Goal: Transaction & Acquisition: Purchase product/service

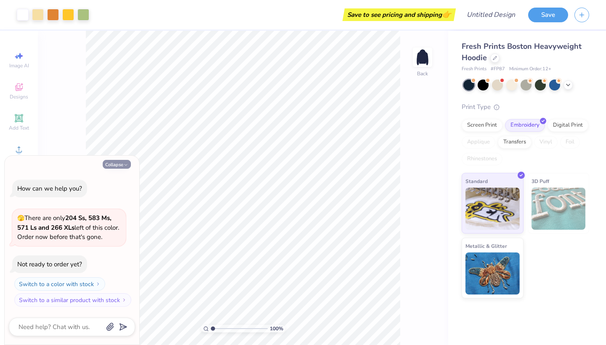
click at [116, 167] on button "Collapse" at bounding box center [117, 164] width 28 height 9
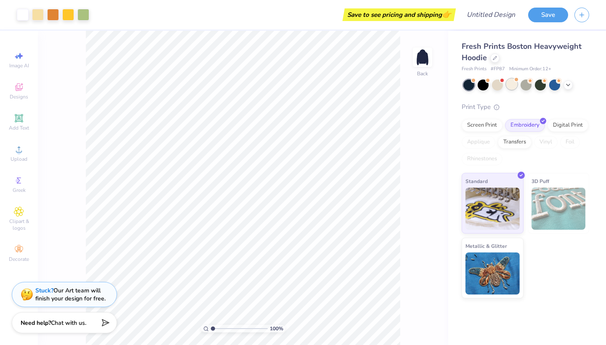
click at [514, 82] on div at bounding box center [511, 84] width 11 height 11
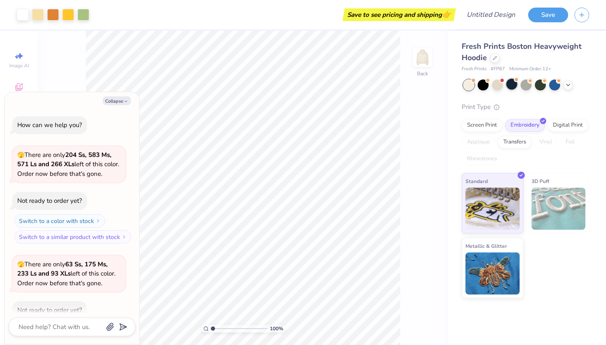
scroll to position [44, 0]
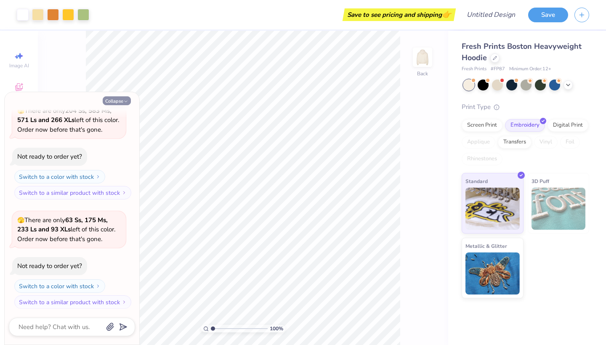
click at [125, 100] on icon "button" at bounding box center [125, 101] width 5 height 5
type textarea "x"
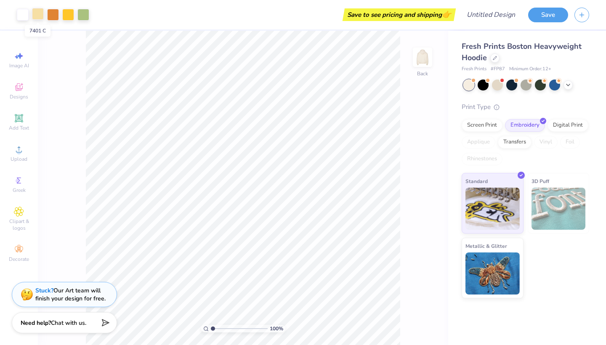
click at [41, 13] on div at bounding box center [38, 14] width 12 height 12
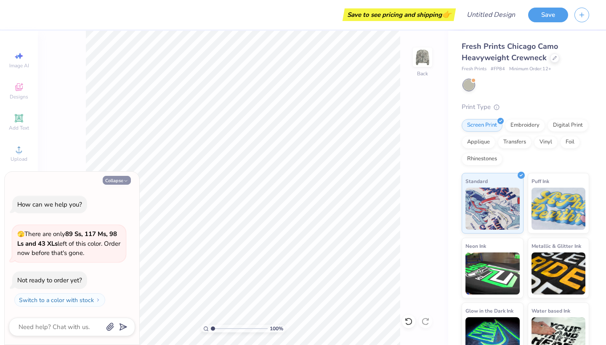
click at [117, 179] on button "Collapse" at bounding box center [117, 180] width 28 height 9
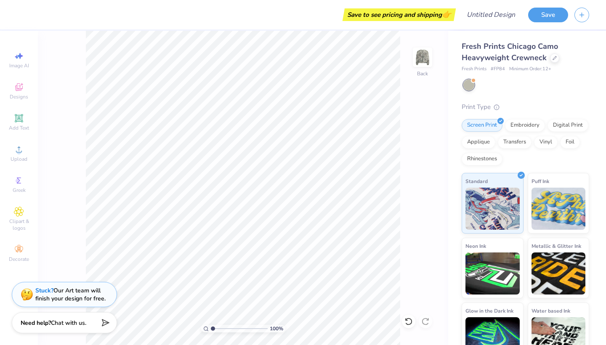
type textarea "x"
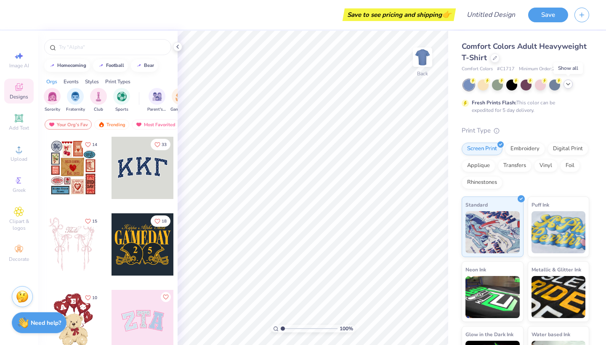
click at [567, 84] on icon at bounding box center [567, 84] width 7 height 7
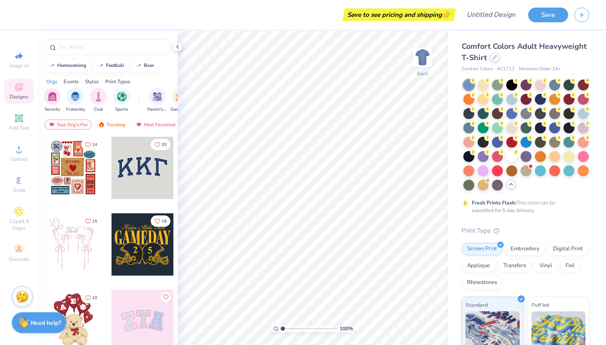
click at [493, 58] on icon at bounding box center [495, 57] width 4 height 4
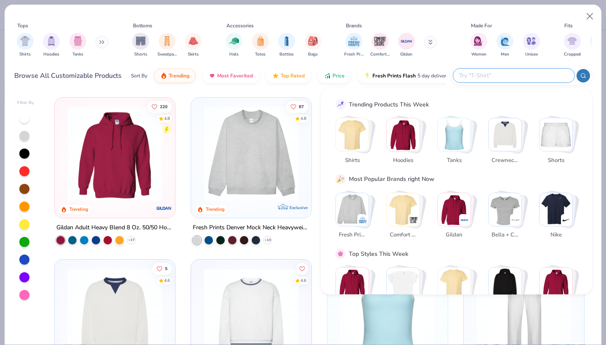
click at [522, 74] on input "text" at bounding box center [513, 76] width 110 height 10
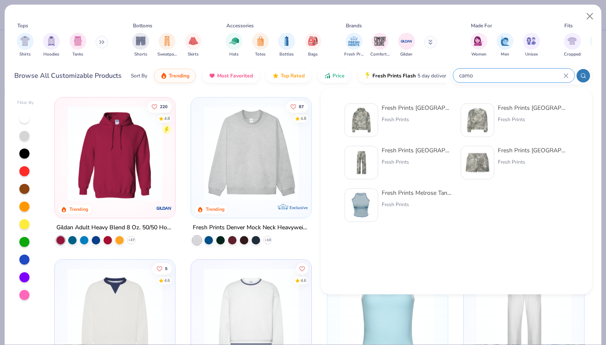
type input "camo"
click at [362, 122] on img at bounding box center [361, 120] width 26 height 26
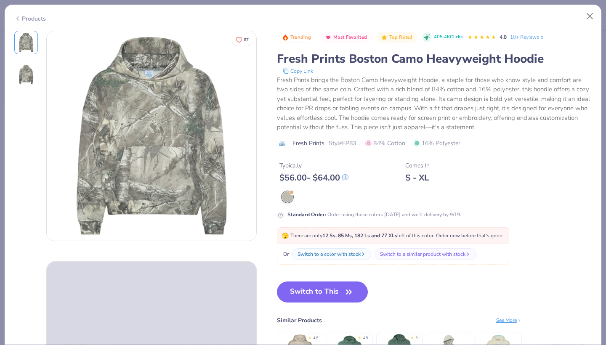
scroll to position [0, 0]
click at [187, 127] on img at bounding box center [151, 135] width 209 height 209
click at [178, 107] on img at bounding box center [151, 135] width 209 height 209
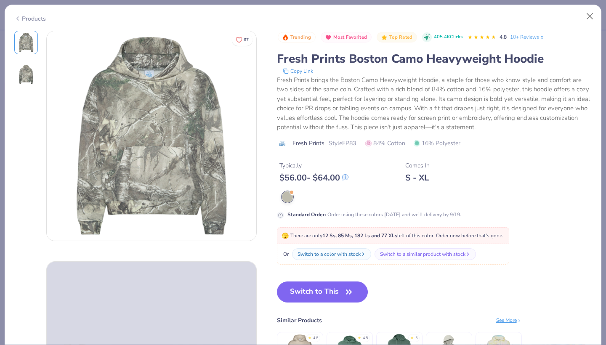
click at [154, 173] on img at bounding box center [151, 135] width 209 height 209
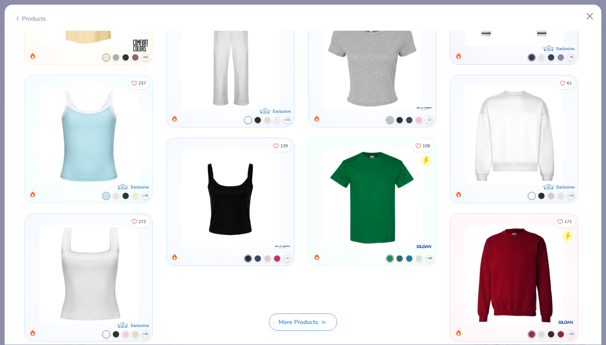
scroll to position [93, 0]
